Goal: Information Seeking & Learning: Learn about a topic

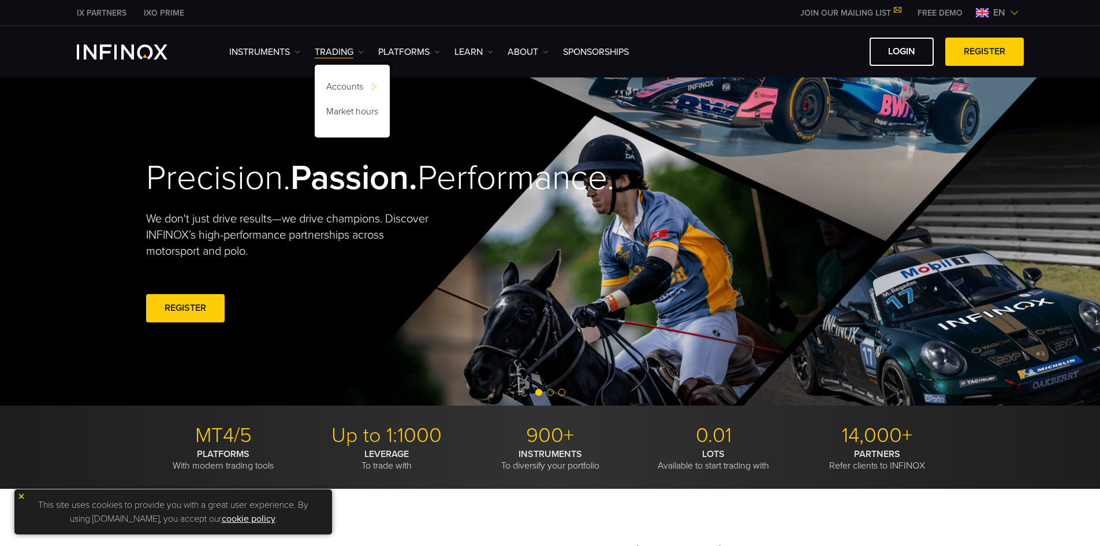
click at [350, 92] on link "Accounts" at bounding box center [352, 88] width 75 height 25
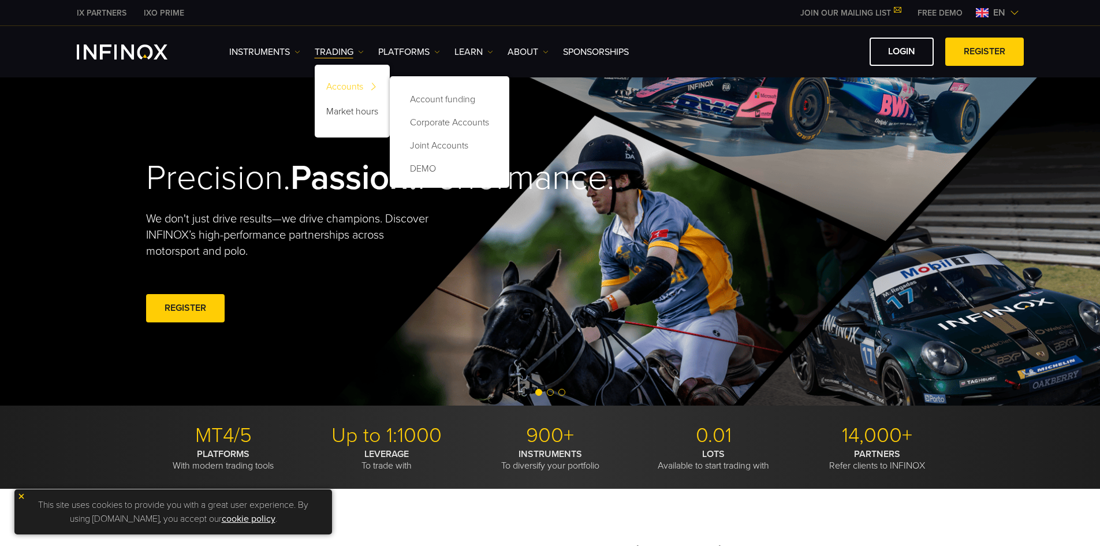
click at [363, 88] on link "Accounts" at bounding box center [352, 88] width 75 height 25
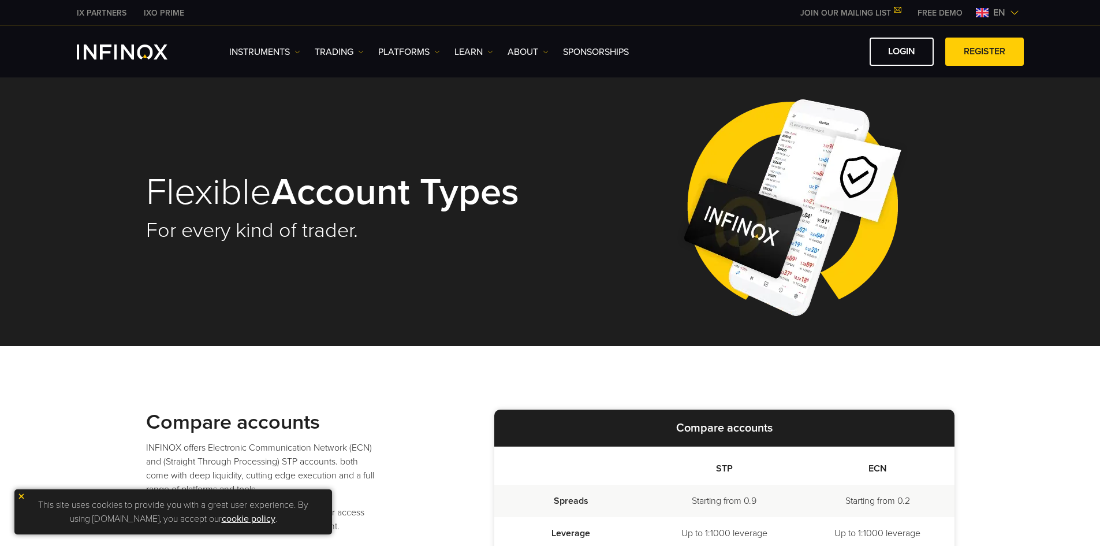
click at [1018, 13] on img at bounding box center [1014, 12] width 9 height 9
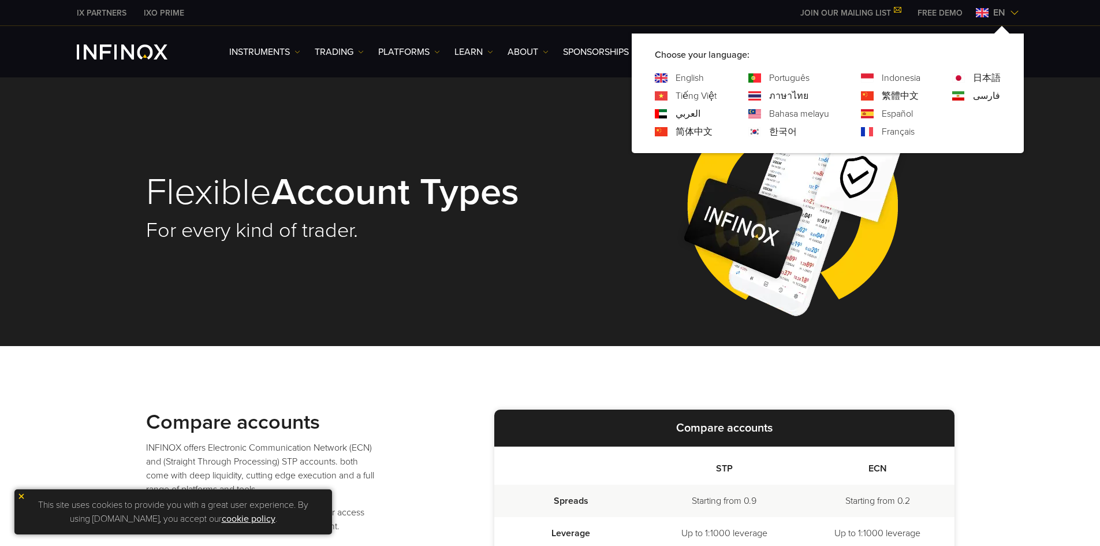
click at [779, 75] on link "Português" at bounding box center [789, 78] width 40 height 14
